Goal: Check status: Check status

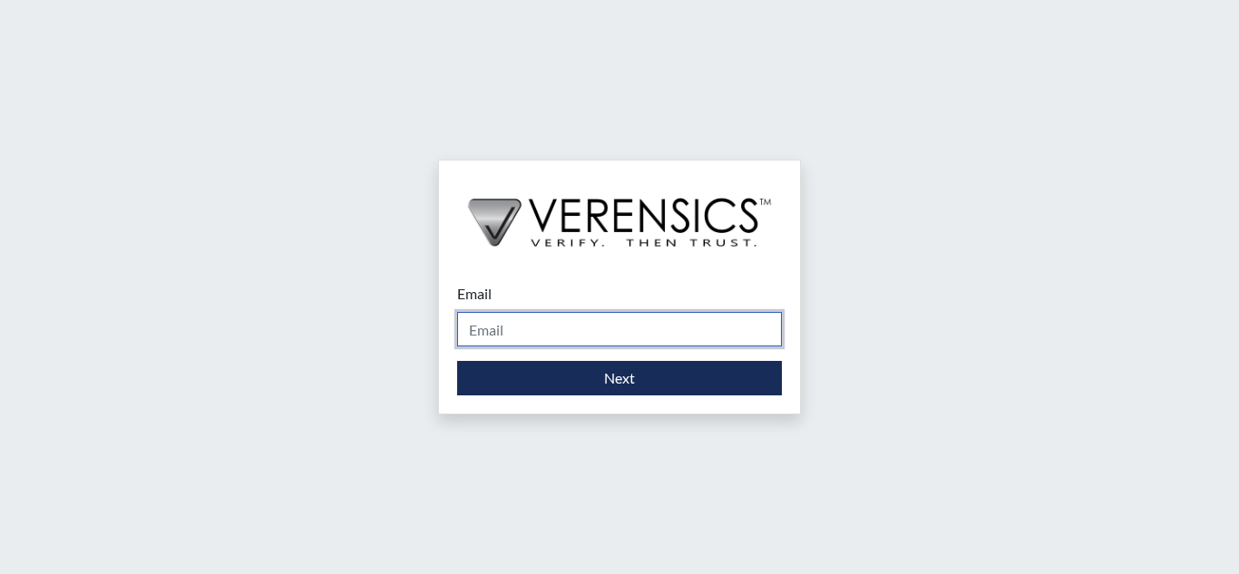
click at [574, 336] on input "Email" at bounding box center [619, 329] width 325 height 34
type input "[EMAIL_ADDRESS][PERSON_NAME][DOMAIN_NAME]"
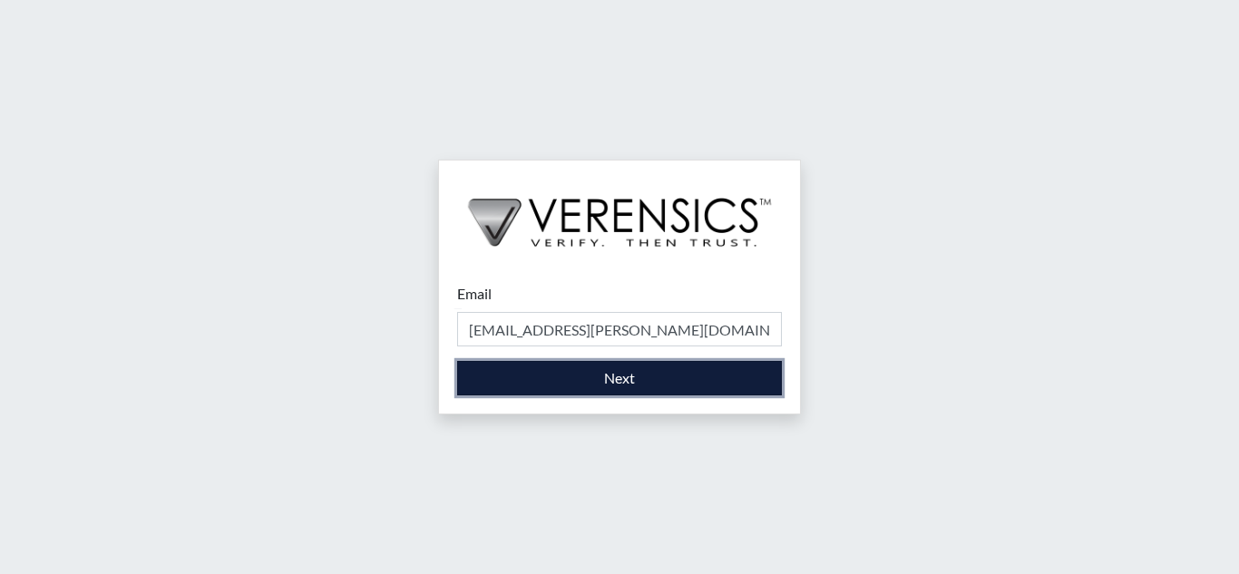
click at [558, 374] on button "Next" at bounding box center [619, 378] width 325 height 34
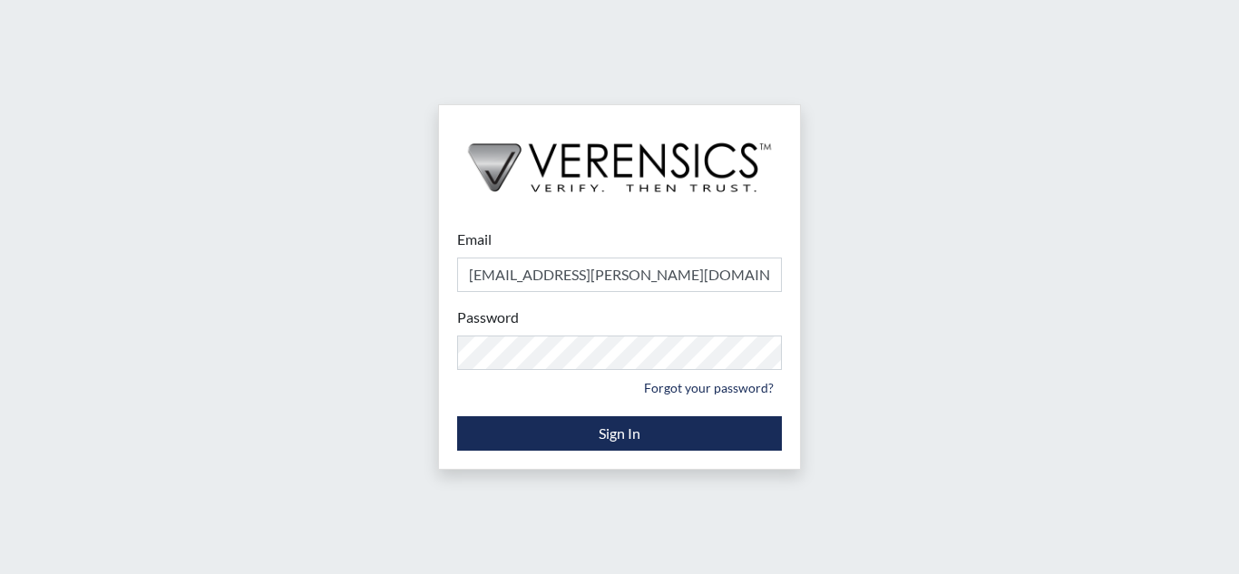
click at [673, 371] on div "Password Please provide your password. Forgot your password?" at bounding box center [619, 353] width 325 height 95
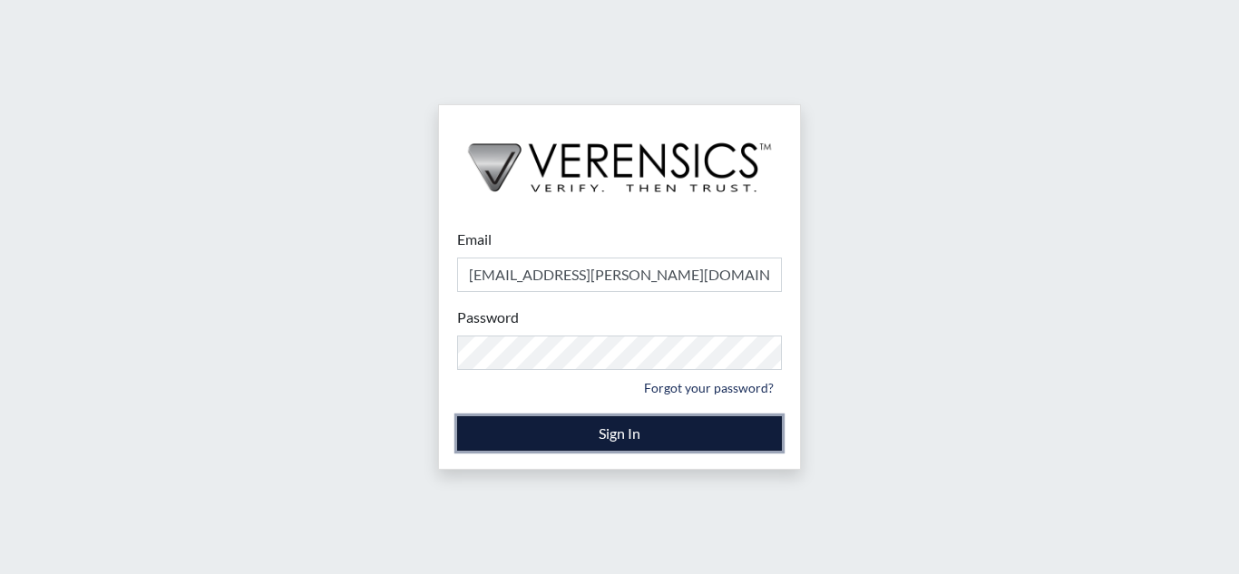
click at [654, 429] on button "Sign In" at bounding box center [619, 433] width 325 height 34
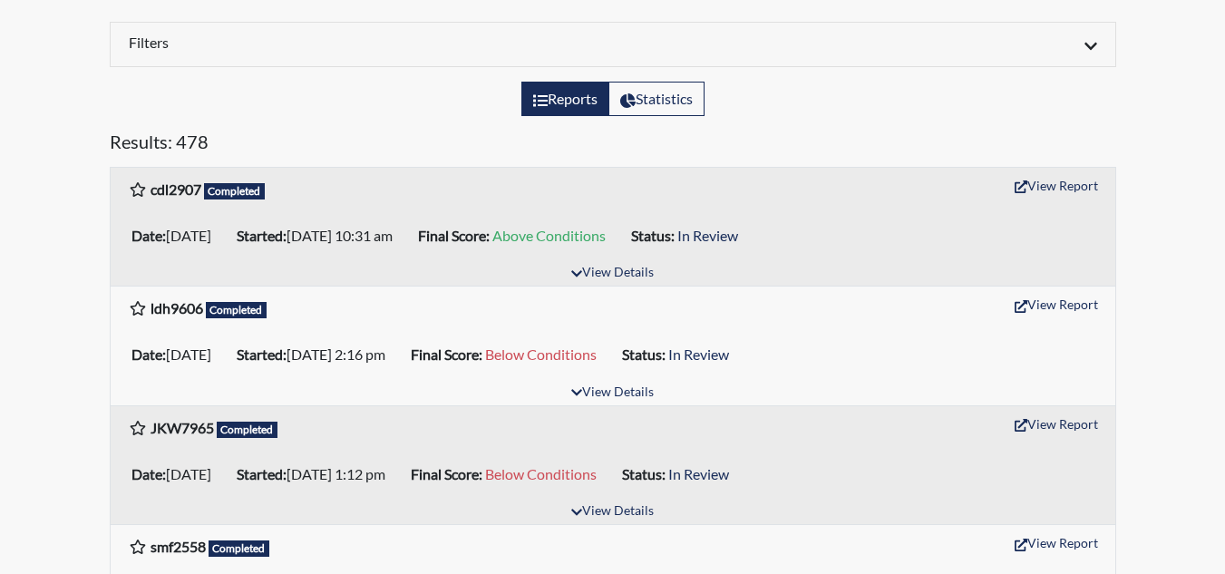
scroll to position [181, 0]
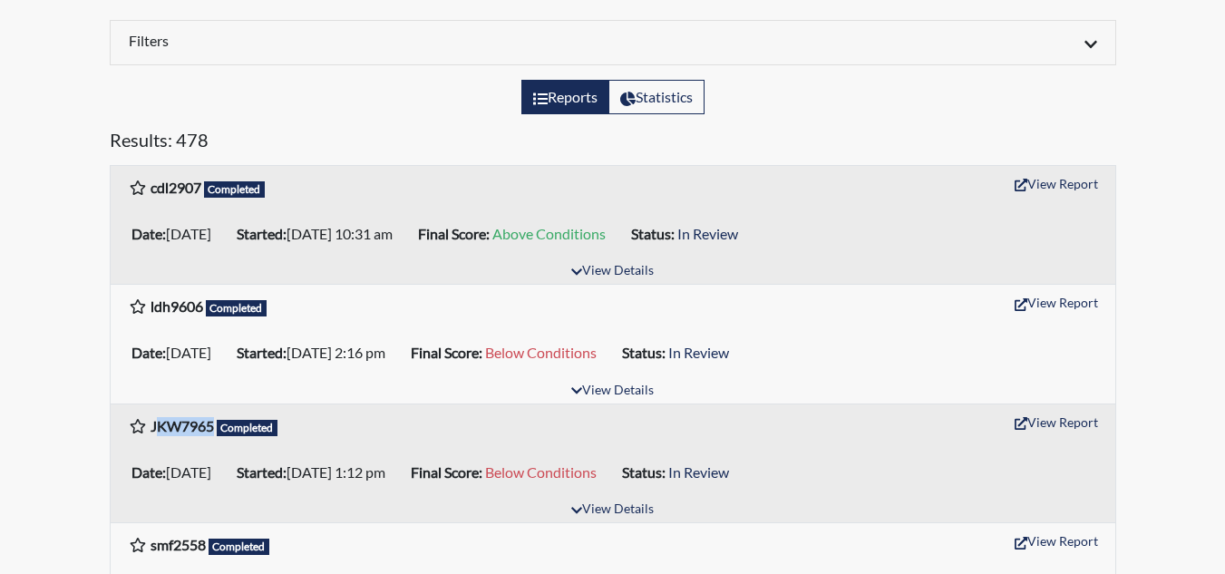
drag, startPoint x: 154, startPoint y: 423, endPoint x: 211, endPoint y: 423, distance: 57.1
click at [211, 423] on b "JKW7965" at bounding box center [182, 425] width 63 height 17
click at [215, 424] on h6 "JKW7965 Completed" at bounding box center [215, 426] width 128 height 19
drag, startPoint x: 200, startPoint y: 425, endPoint x: 173, endPoint y: 420, distance: 27.7
click at [173, 420] on b "JKW7965" at bounding box center [182, 425] width 63 height 17
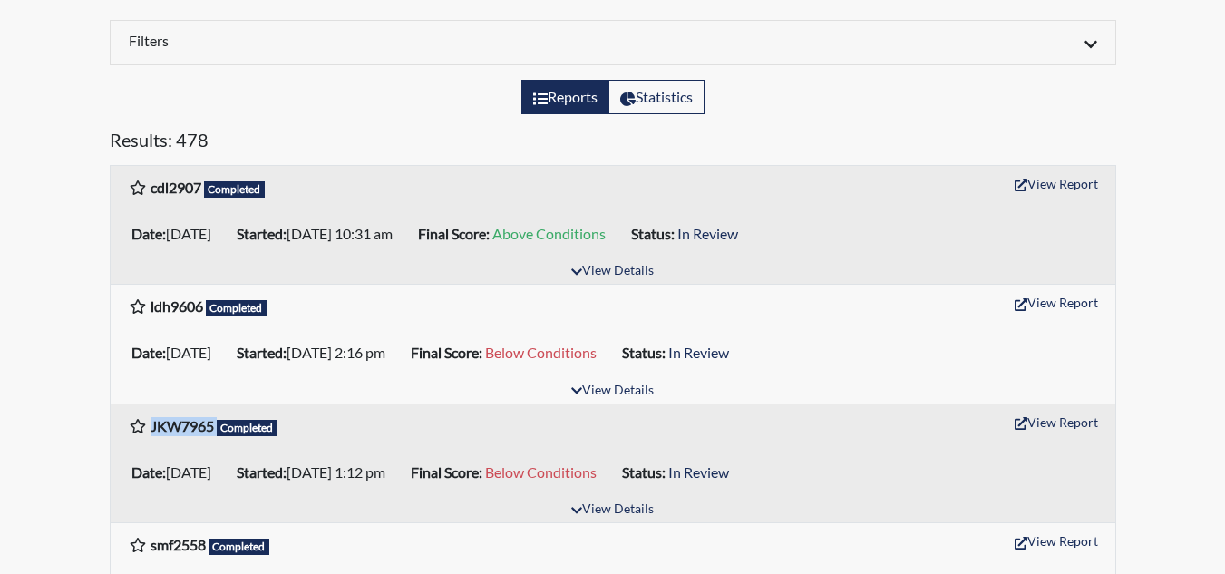
copy h6 "JKW7965"
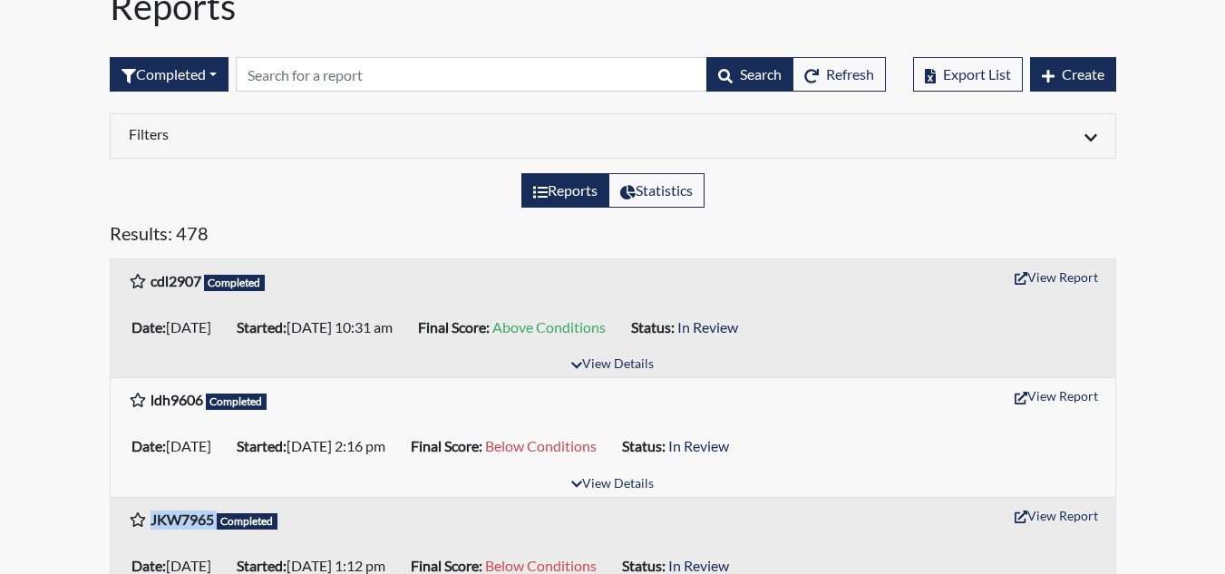
scroll to position [0, 0]
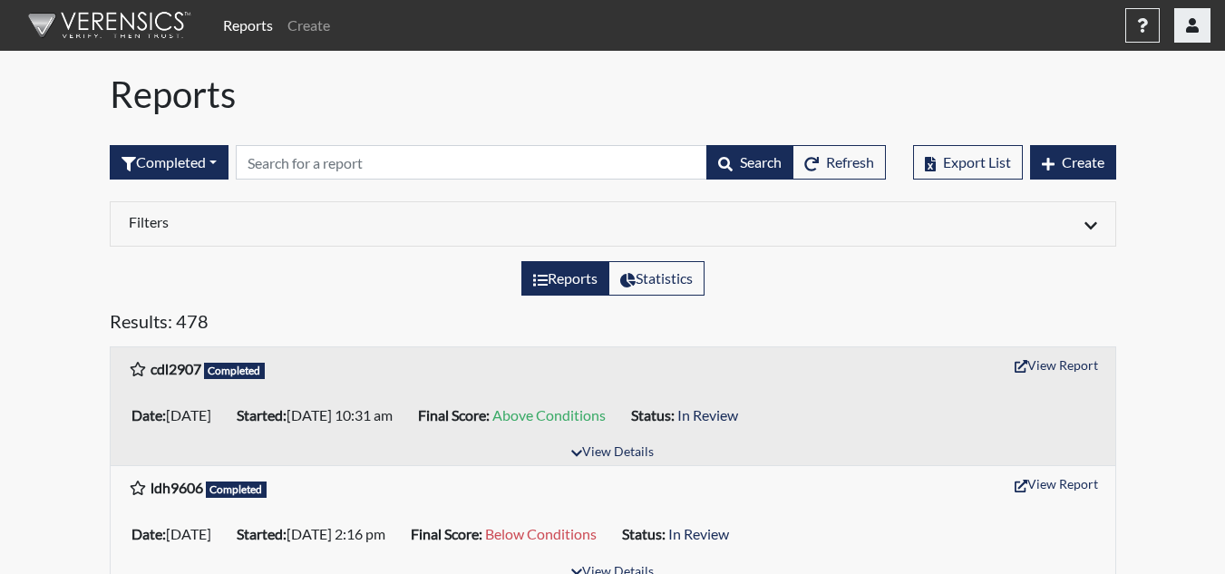
click at [1199, 16] on button "button" at bounding box center [1192, 25] width 36 height 34
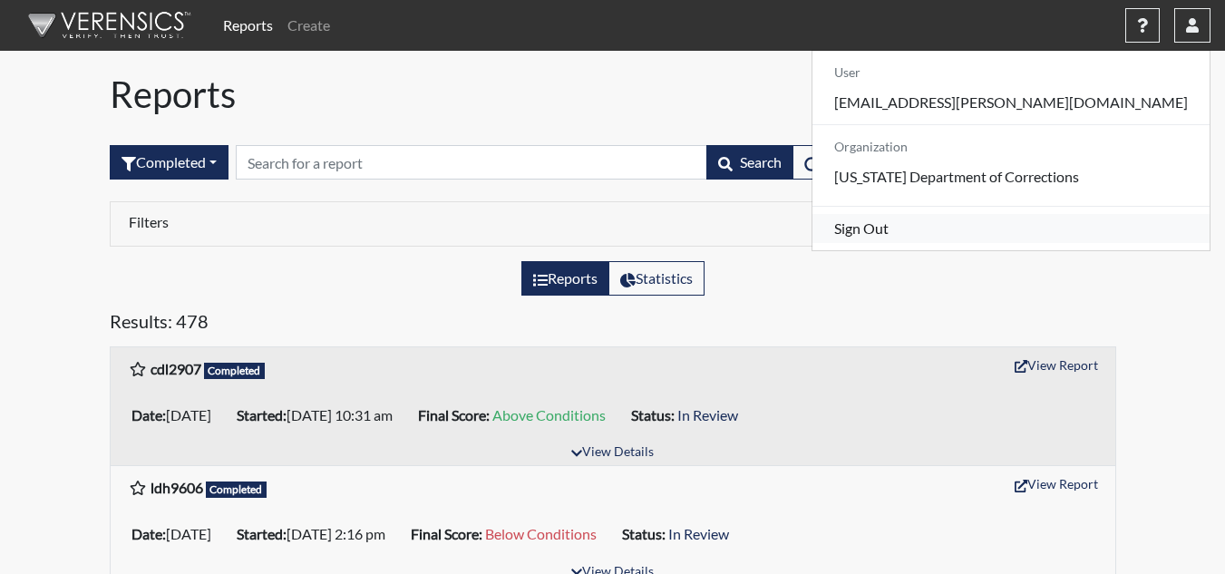
click at [1071, 243] on link "Sign Out" at bounding box center [1010, 228] width 397 height 29
